Goal: Task Accomplishment & Management: Use online tool/utility

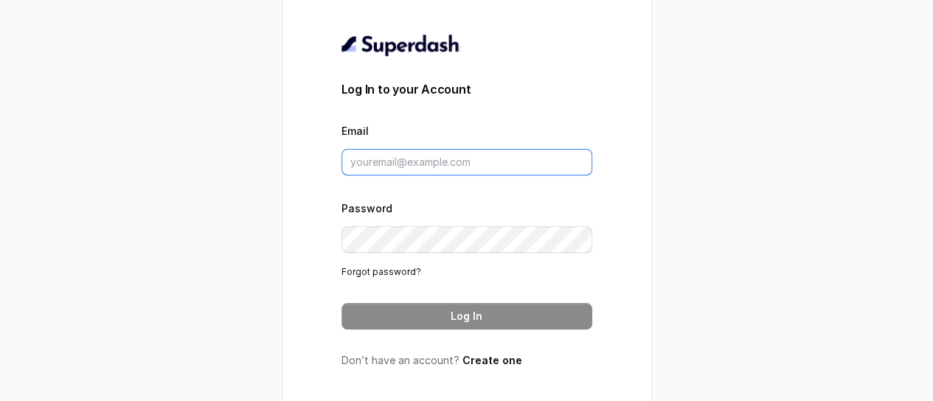
click at [454, 164] on input "Email" at bounding box center [466, 162] width 251 height 27
click at [454, 165] on input "Email" at bounding box center [466, 162] width 251 height 27
type input "kashif@restohost.ai"
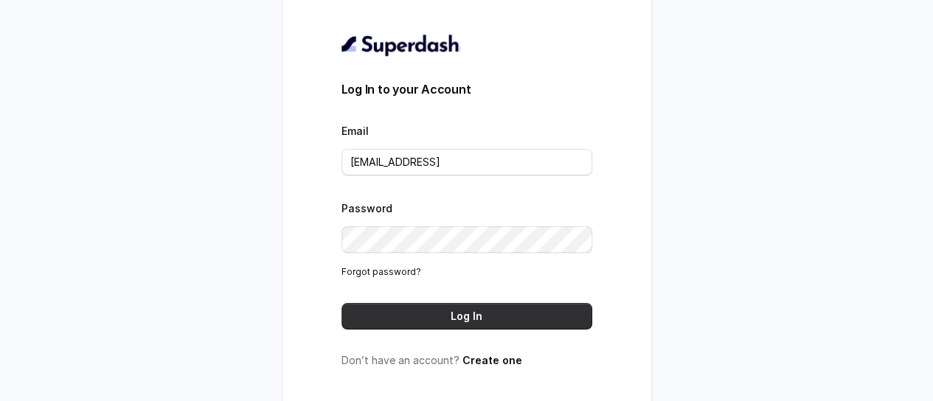
click at [441, 325] on button "Log In" at bounding box center [466, 316] width 251 height 27
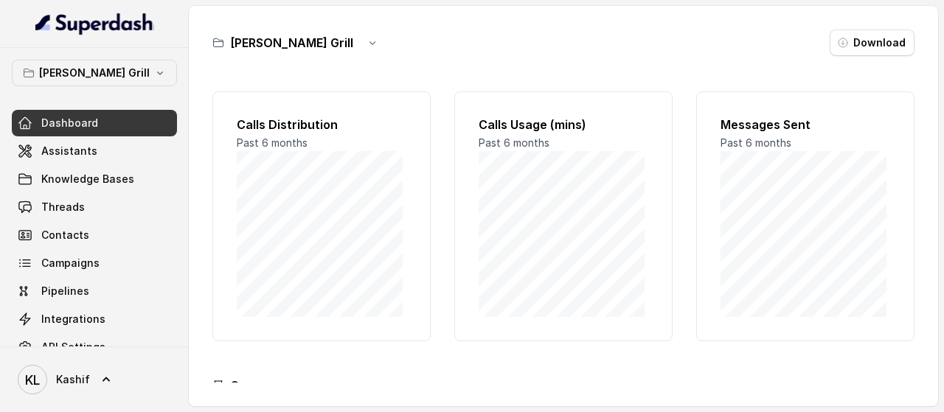
click at [351, 58] on div "[PERSON_NAME] Grill Download Calls Distribution Past 6 months Calls Usage (mins…" at bounding box center [563, 206] width 749 height 400
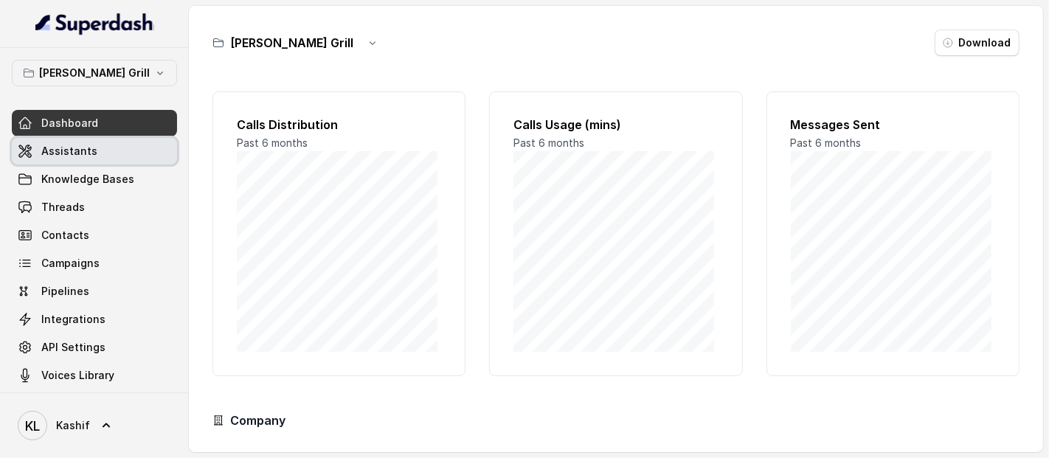
click at [97, 156] on link "Assistants" at bounding box center [94, 151] width 165 height 27
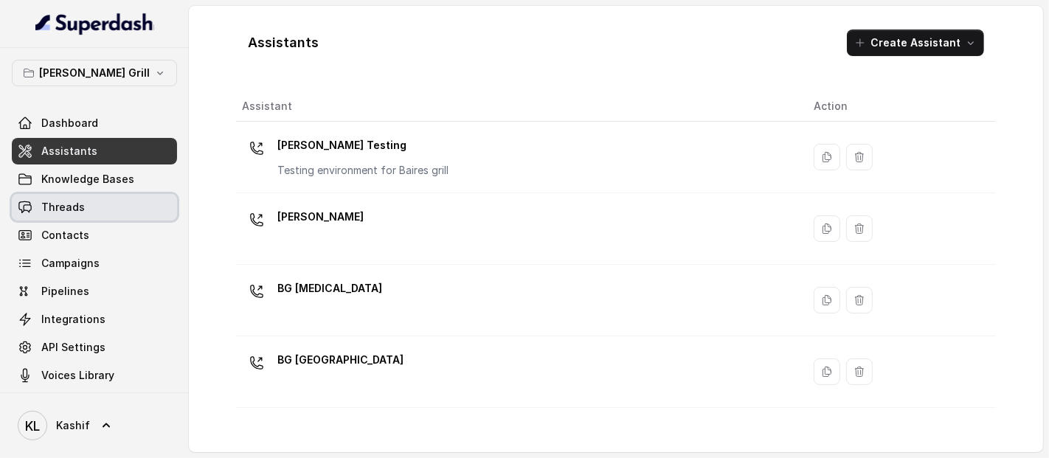
click at [96, 203] on link "Threads" at bounding box center [94, 207] width 165 height 27
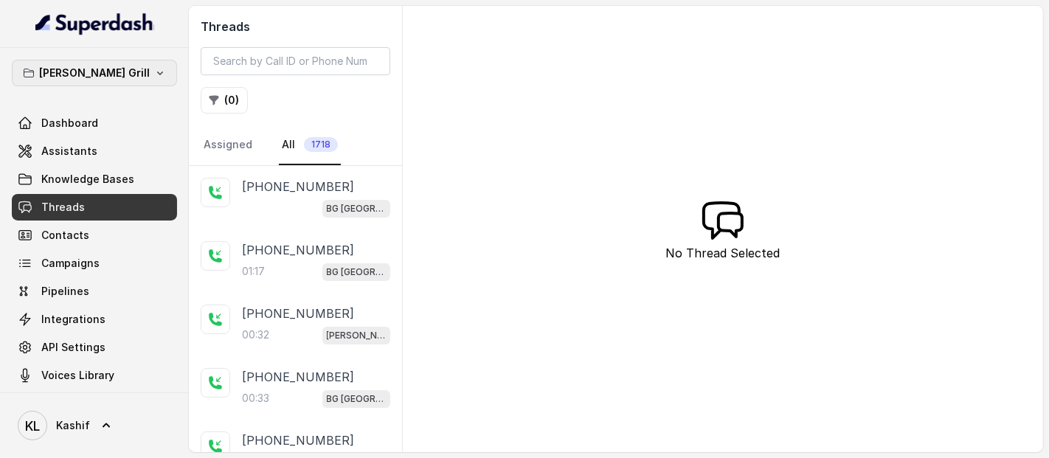
click at [154, 68] on icon "button" at bounding box center [160, 73] width 12 height 12
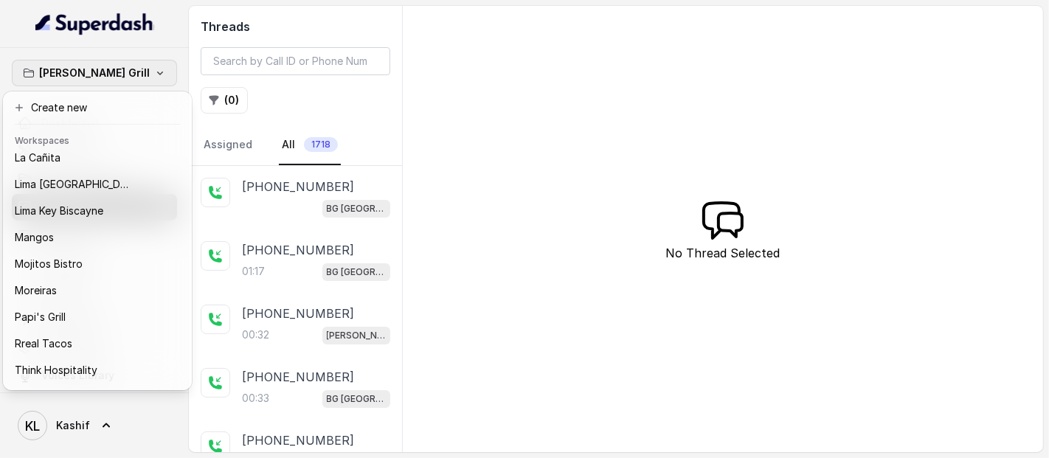
scroll to position [195, 0]
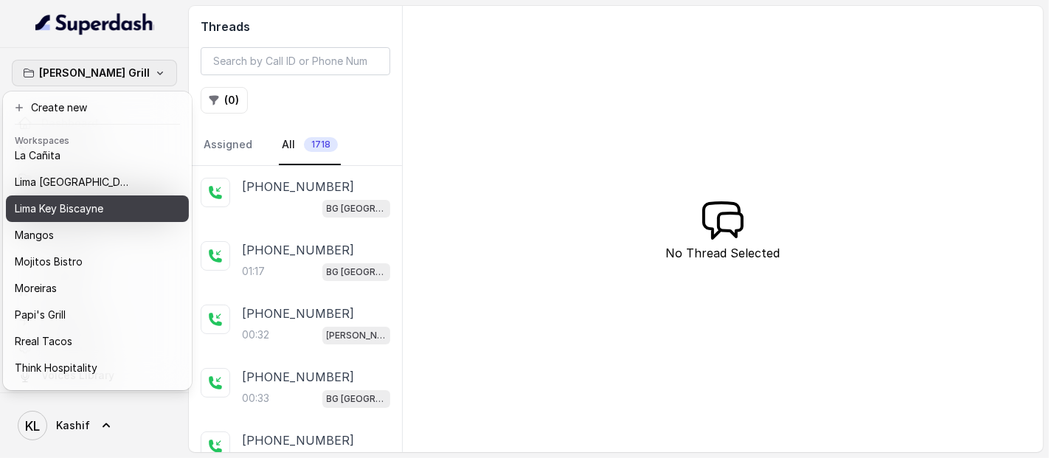
click at [131, 209] on div "Lima Key Biscayne" at bounding box center [79, 209] width 128 height 18
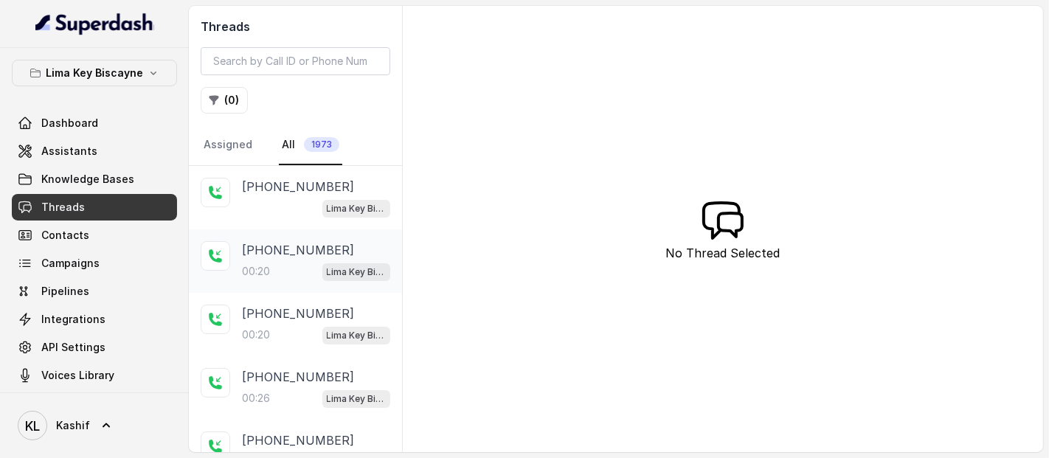
click at [252, 267] on p "00:20" at bounding box center [256, 271] width 28 height 15
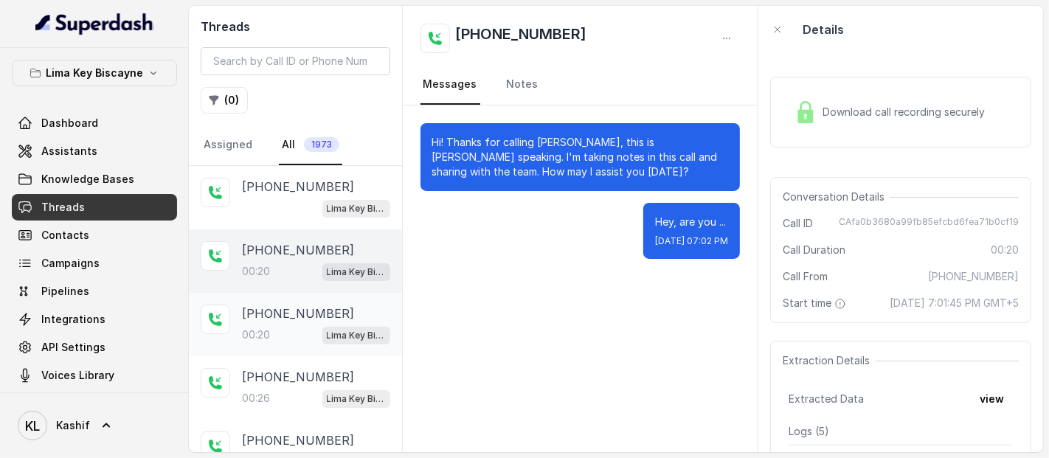
click at [288, 310] on p "[PHONE_NUMBER]" at bounding box center [298, 314] width 112 height 18
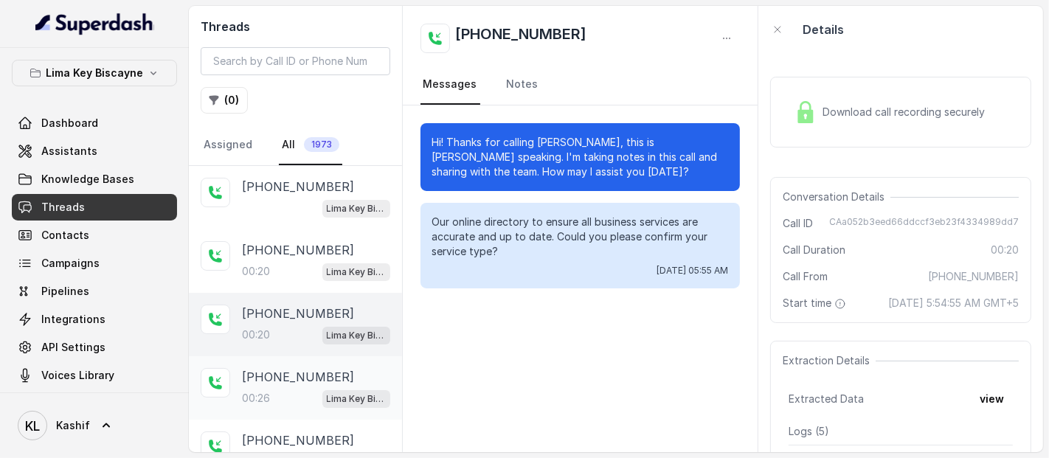
click at [268, 372] on p "[PHONE_NUMBER]" at bounding box center [298, 377] width 112 height 18
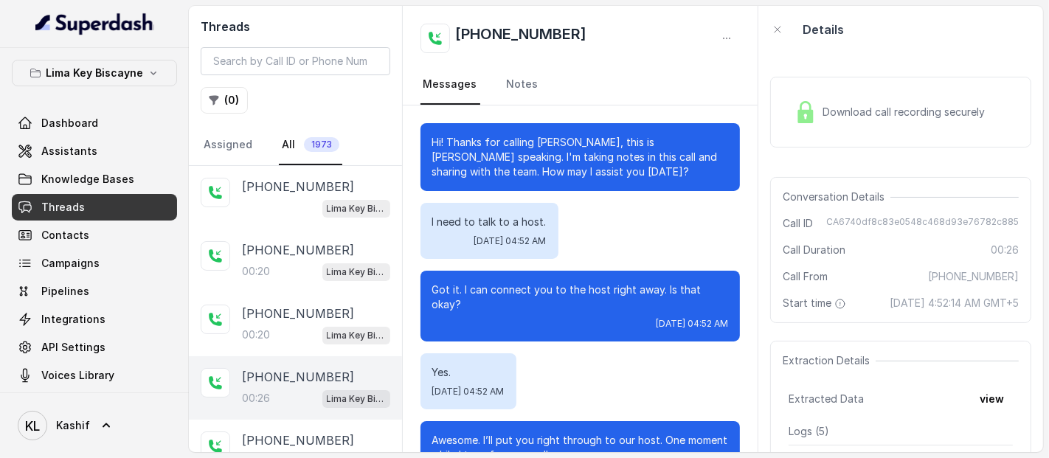
scroll to position [57, 0]
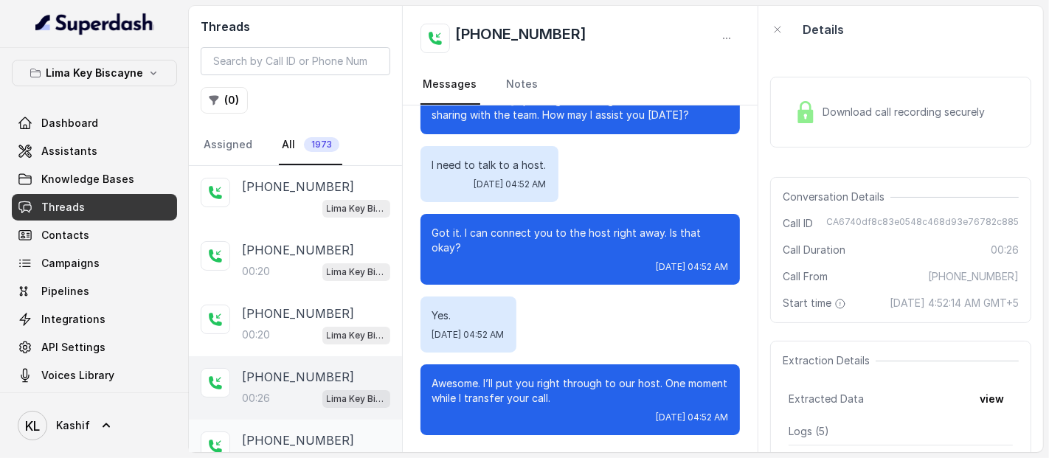
click at [254, 411] on div "[PHONE_NUMBER]:37 [GEOGRAPHIC_DATA] / EN" at bounding box center [295, 451] width 213 height 63
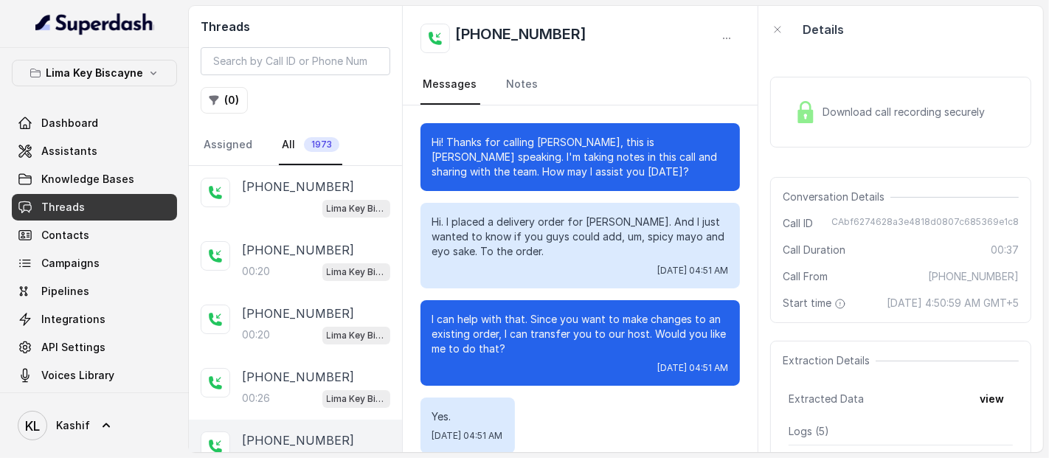
scroll to position [153, 0]
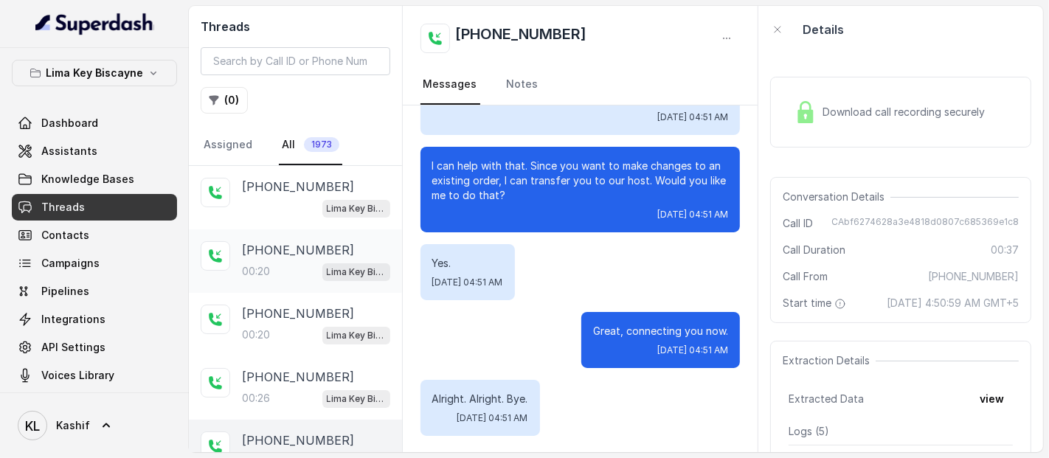
click at [279, 262] on div "00:20 Lima Key Biscayne / EN" at bounding box center [316, 271] width 148 height 19
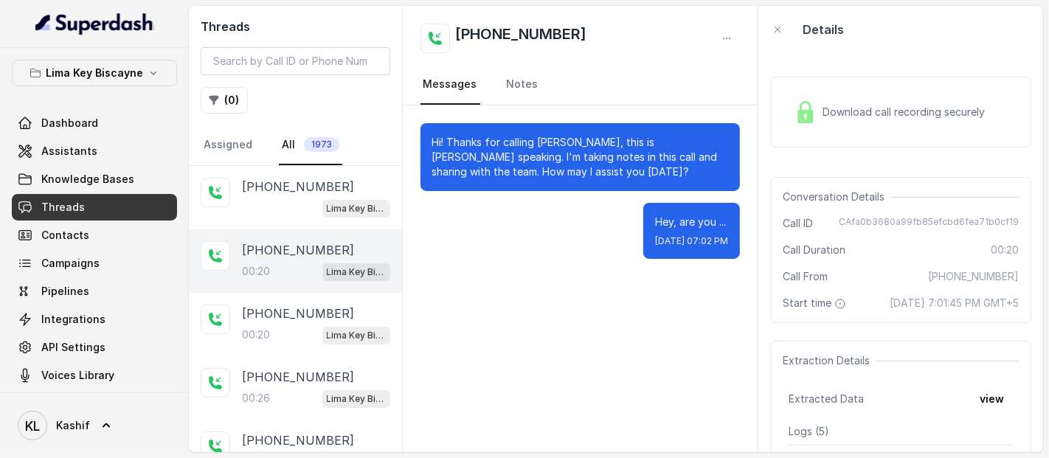
click at [846, 114] on span "Download call recording securely" at bounding box center [906, 112] width 168 height 15
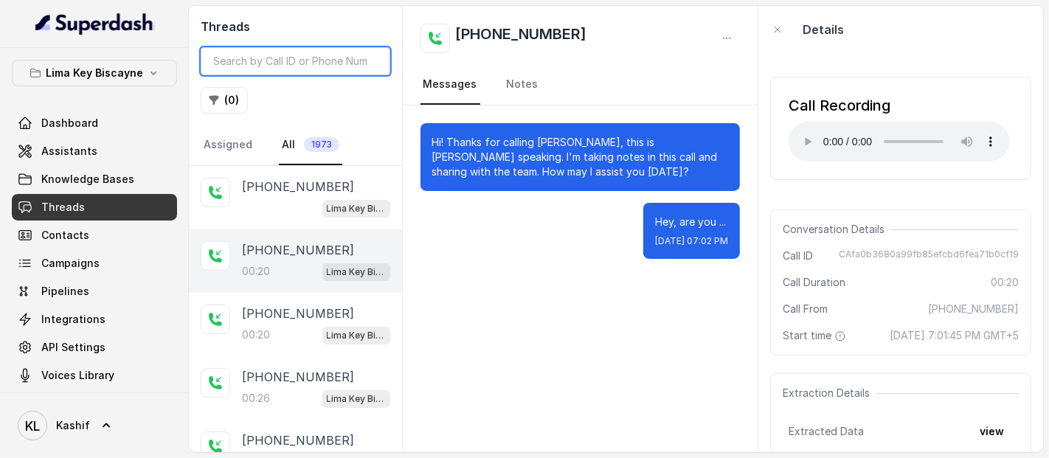
click at [301, 62] on input "search" at bounding box center [296, 61] width 190 height 28
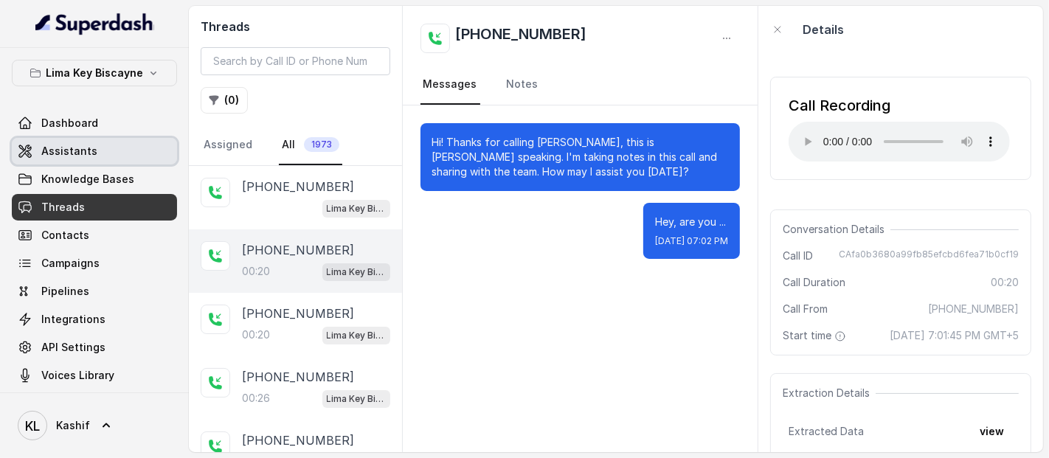
click at [78, 140] on link "Assistants" at bounding box center [94, 151] width 165 height 27
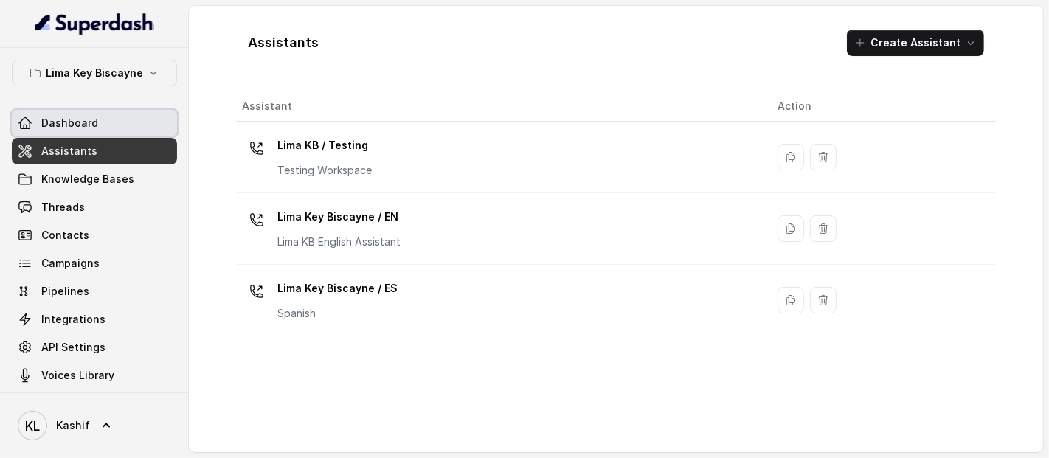
click at [95, 123] on link "Dashboard" at bounding box center [94, 123] width 165 height 27
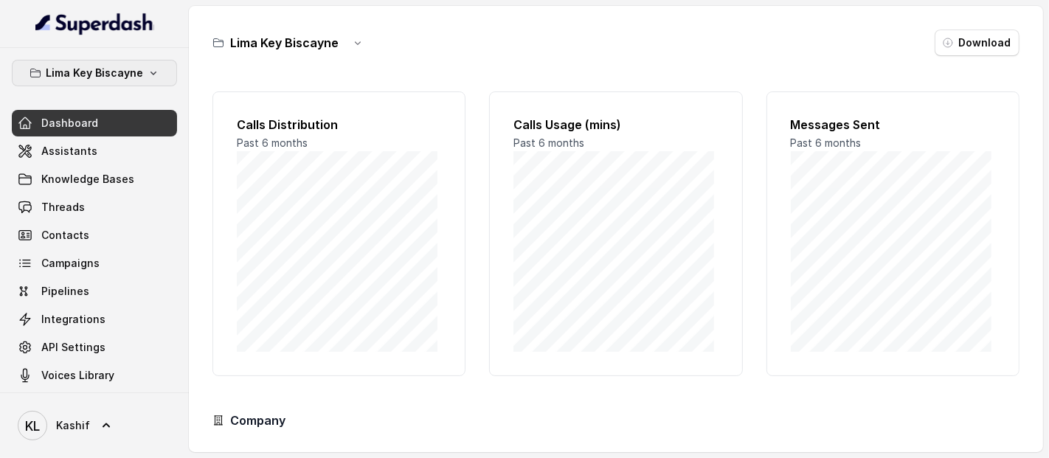
click at [116, 76] on p "Lima Key Biscayne" at bounding box center [94, 73] width 97 height 18
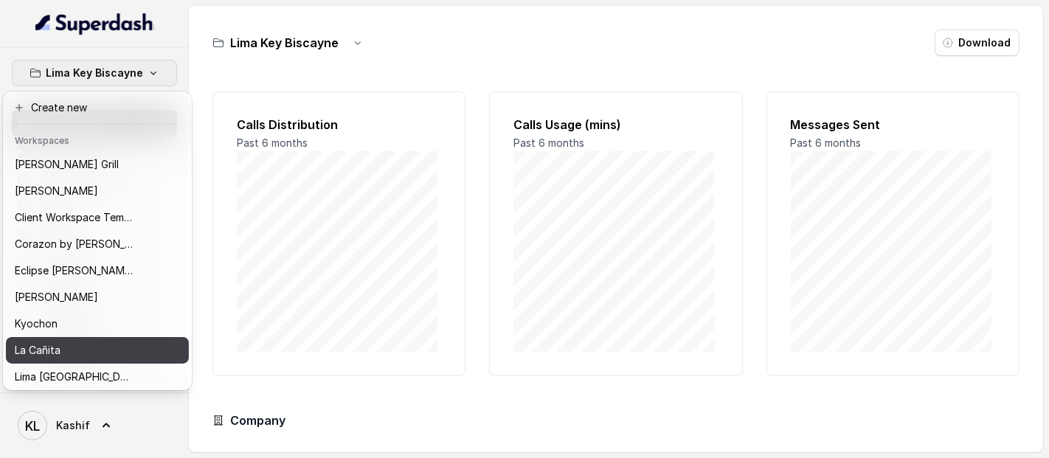
click at [136, 352] on button "La Cañita" at bounding box center [97, 350] width 183 height 27
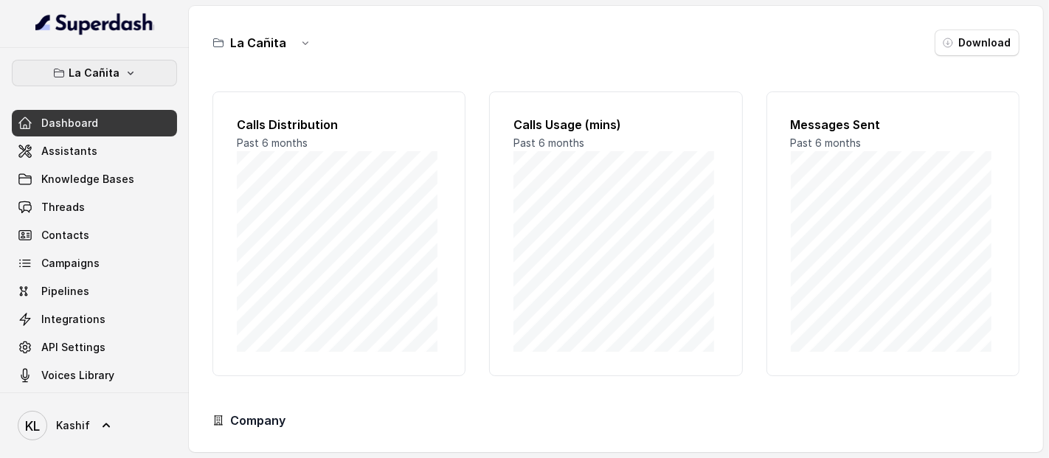
click at [131, 82] on button "La Cañita" at bounding box center [94, 73] width 165 height 27
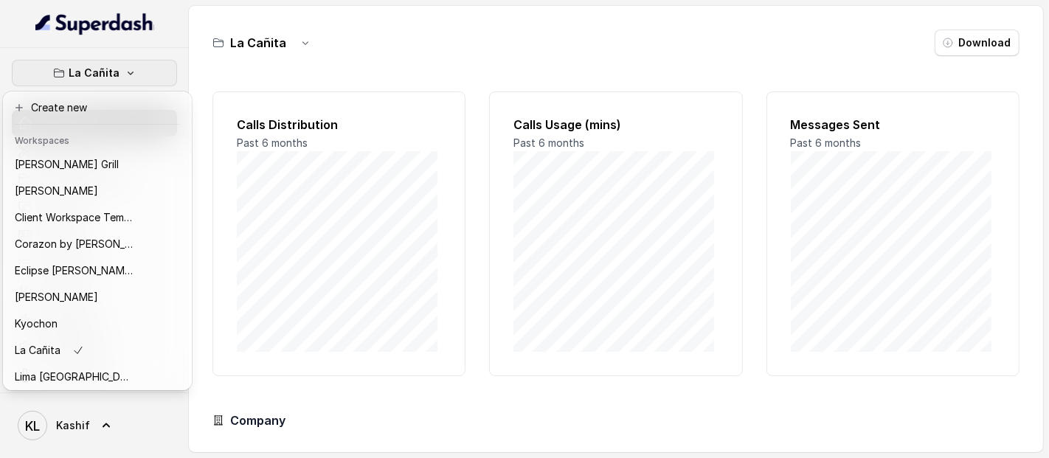
scroll to position [195, 0]
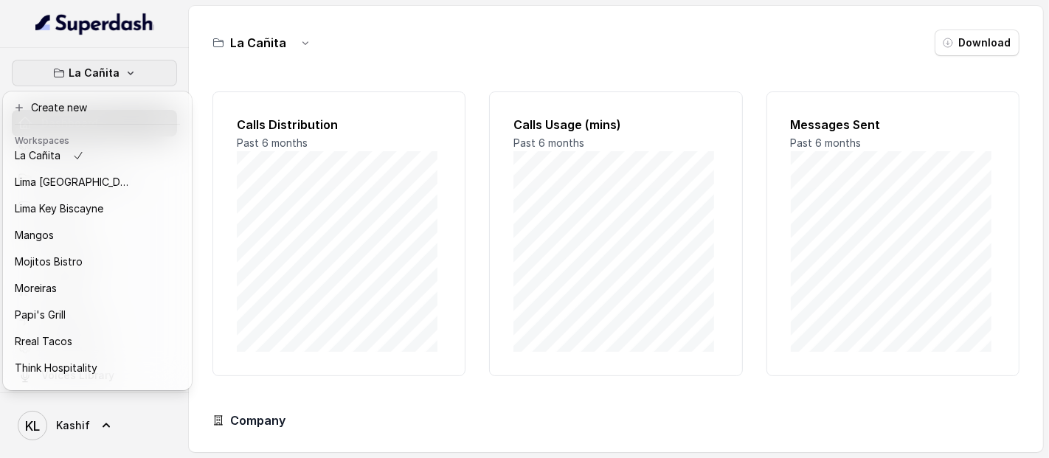
click at [125, 68] on icon "button" at bounding box center [131, 73] width 12 height 12
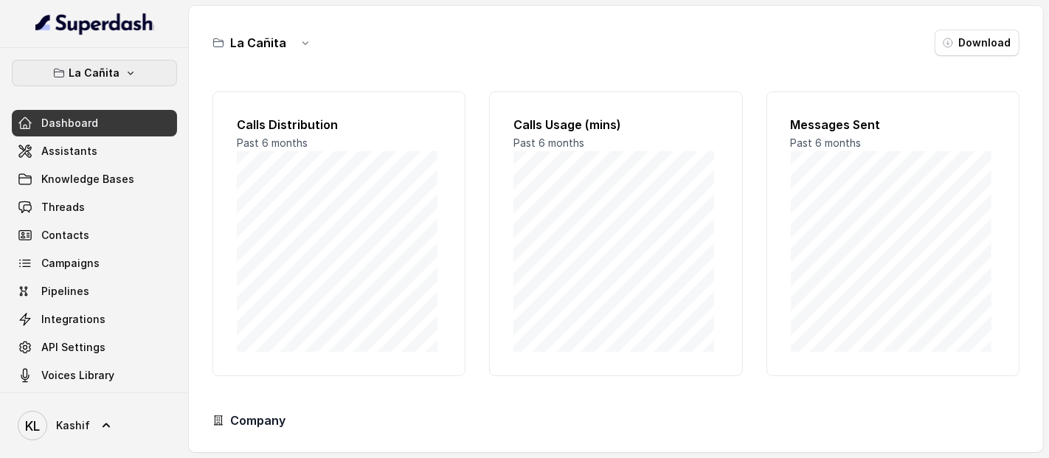
click at [125, 68] on icon "button" at bounding box center [131, 73] width 12 height 12
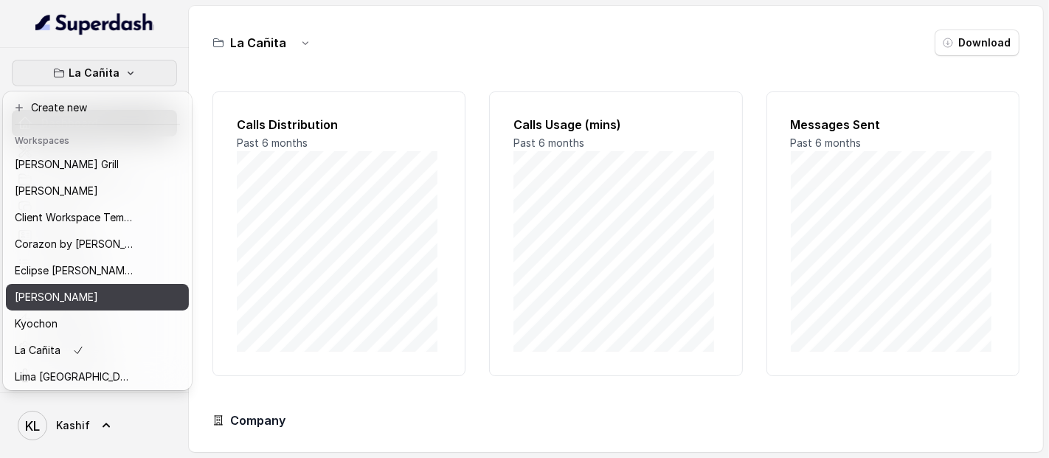
click at [74, 295] on div "[PERSON_NAME]" at bounding box center [74, 297] width 118 height 18
